Goal: Find specific page/section: Find specific page/section

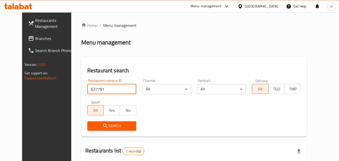
scroll to position [59, 0]
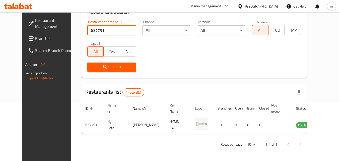
click at [35, 39] on span "Branches" at bounding box center [55, 38] width 40 height 6
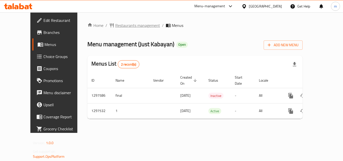
click at [118, 24] on span "Restaurants management" at bounding box center [137, 25] width 45 height 6
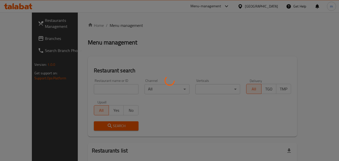
click at [99, 87] on div at bounding box center [169, 80] width 339 height 161
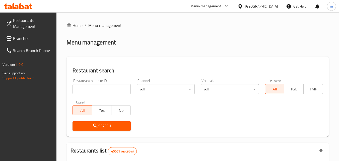
click at [99, 87] on input "search" at bounding box center [102, 89] width 58 height 10
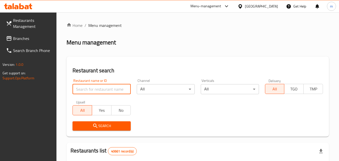
paste input "700529"
type input "700529"
click button "Search" at bounding box center [102, 125] width 58 height 9
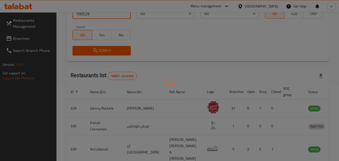
scroll to position [59, 0]
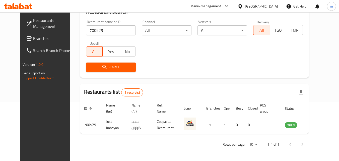
click at [258, 5] on div "United Arab Emirates" at bounding box center [261, 7] width 33 height 6
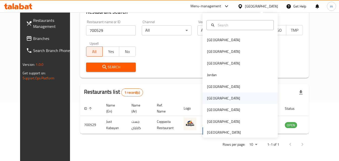
click at [207, 96] on div "Oman" at bounding box center [223, 98] width 33 height 6
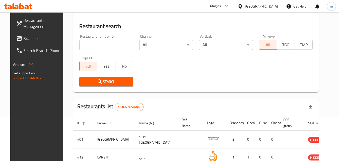
scroll to position [59, 0]
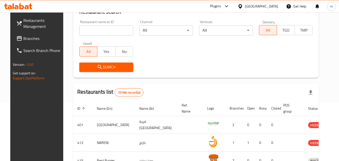
click at [31, 39] on span "Branches" at bounding box center [43, 38] width 40 height 6
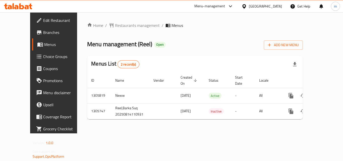
click at [115, 25] on span "Restaurants management" at bounding box center [137, 25] width 45 height 6
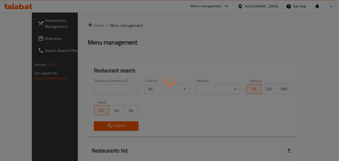
click at [95, 86] on div at bounding box center [169, 80] width 339 height 161
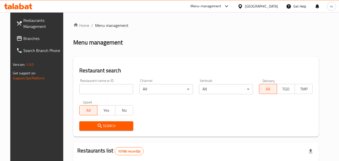
click at [95, 86] on input "search" at bounding box center [106, 89] width 54 height 10
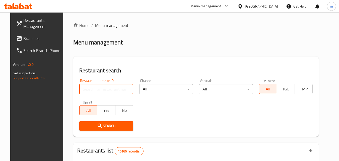
paste input "703855"
type input "703855"
click button "Search" at bounding box center [106, 125] width 54 height 9
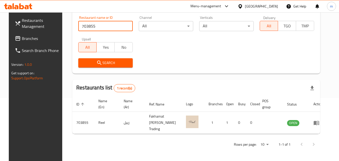
scroll to position [59, 0]
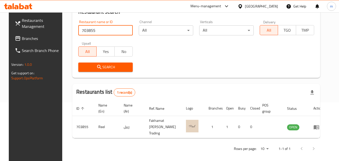
click at [242, 6] on icon at bounding box center [240, 6] width 4 height 4
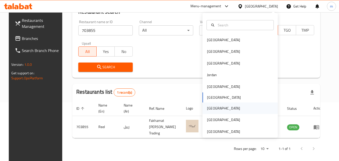
click at [218, 107] on div "[GEOGRAPHIC_DATA]" at bounding box center [240, 108] width 75 height 12
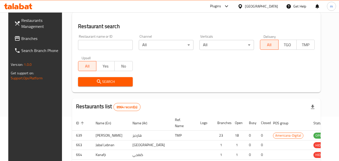
scroll to position [59, 0]
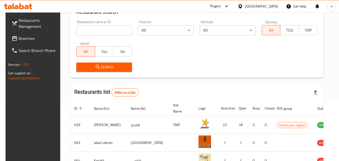
click at [23, 38] on span "Branches" at bounding box center [39, 38] width 40 height 6
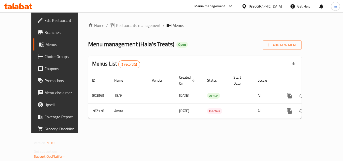
click at [122, 26] on div at bounding box center [171, 80] width 343 height 161
click at [122, 26] on span "Restaurants management" at bounding box center [138, 25] width 45 height 6
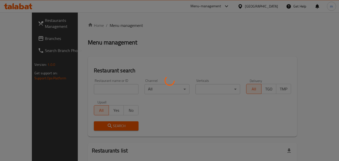
click at [95, 93] on div at bounding box center [169, 80] width 339 height 161
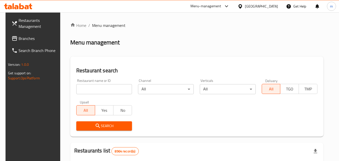
click at [95, 86] on input "search" at bounding box center [104, 89] width 56 height 10
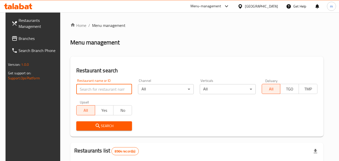
click at [95, 86] on input "search" at bounding box center [104, 89] width 56 height 10
paste input "652719"
type input "652719"
click button "Search" at bounding box center [104, 125] width 56 height 9
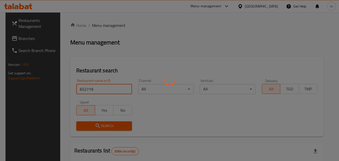
scroll to position [59, 0]
